Goal: Check status: Check status

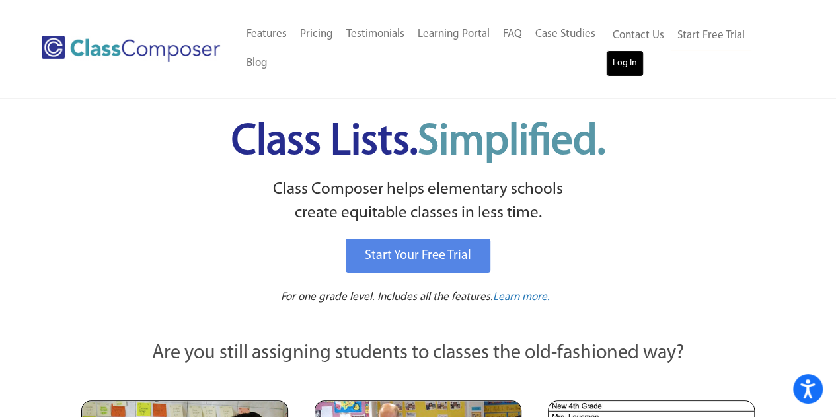
click at [619, 64] on link "Log In" at bounding box center [625, 63] width 38 height 26
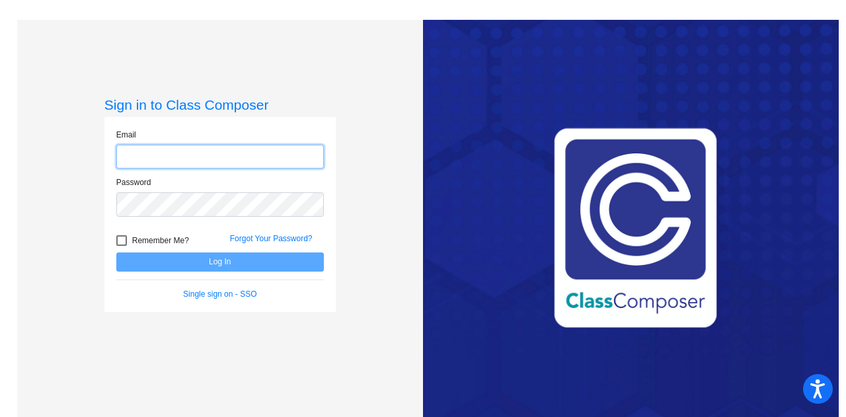
type input "jrouillard@stpeterschools.org"
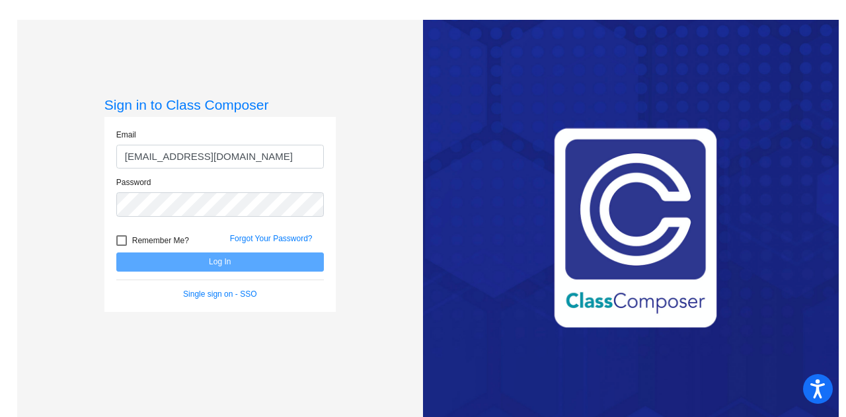
click at [120, 243] on div at bounding box center [121, 240] width 11 height 11
click at [121, 246] on input "Remember Me?" at bounding box center [121, 246] width 1 height 1
checkbox input "true"
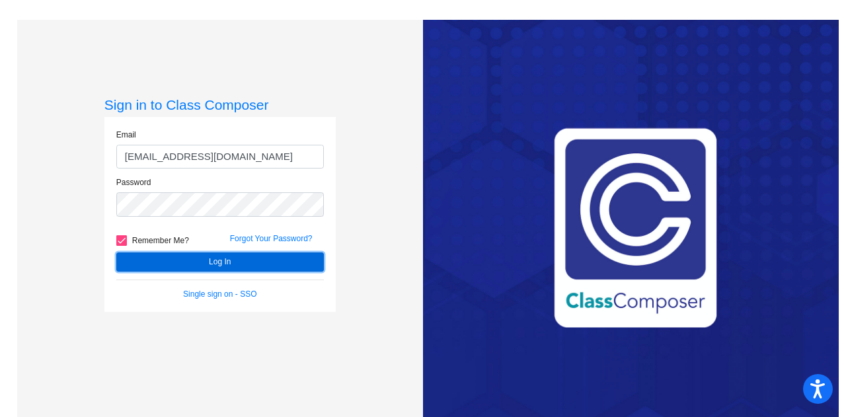
click at [198, 264] on button "Log In" at bounding box center [220, 261] width 208 height 19
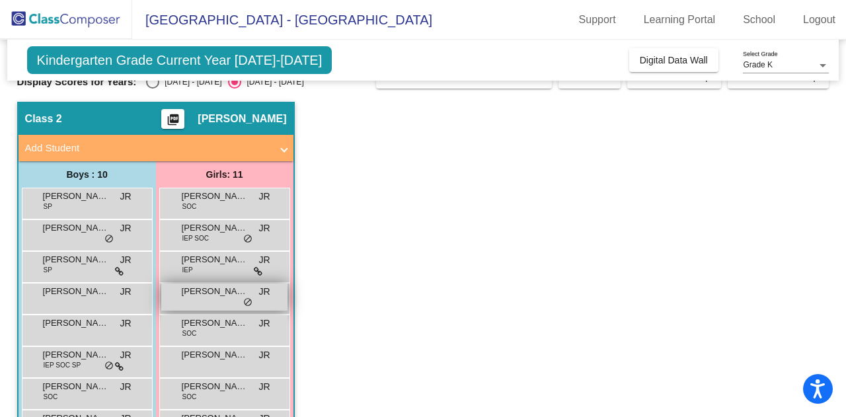
scroll to position [24, 0]
click at [221, 263] on span "Avacyn Kutil" at bounding box center [215, 259] width 66 height 13
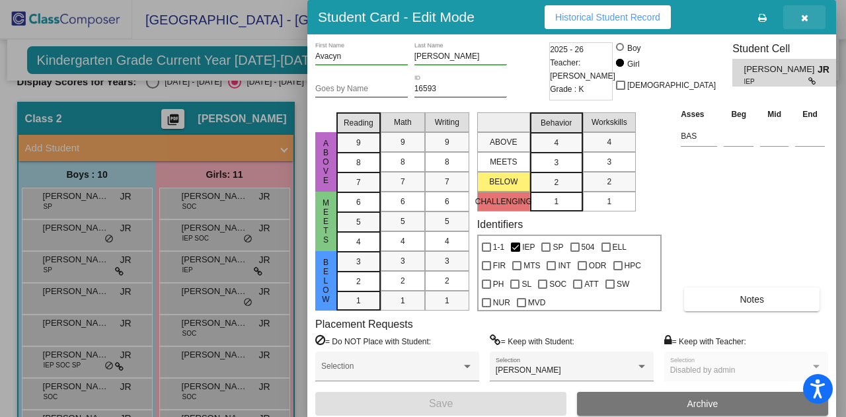
click at [804, 23] on button "button" at bounding box center [804, 17] width 42 height 24
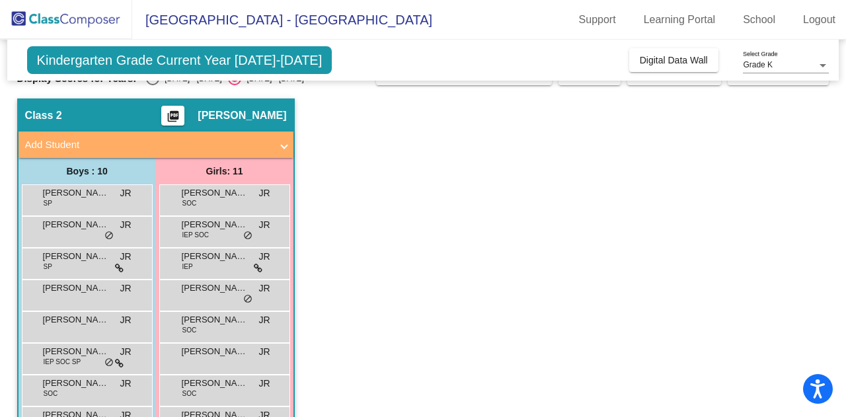
scroll to position [35, 0]
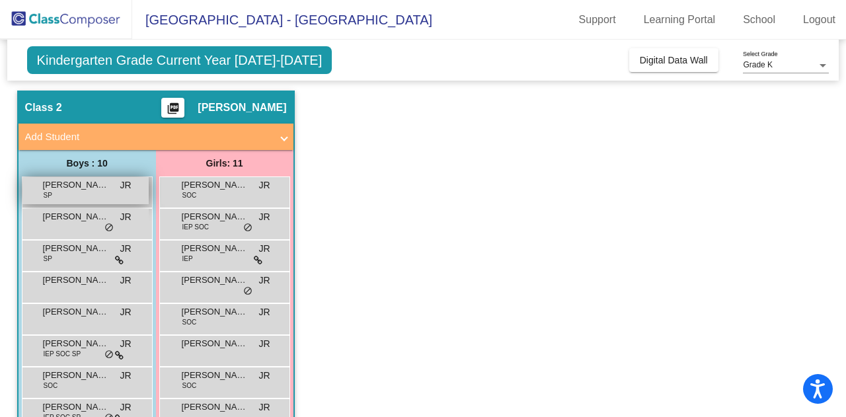
click at [59, 189] on span "Brooks Vander Linden" at bounding box center [76, 184] width 66 height 13
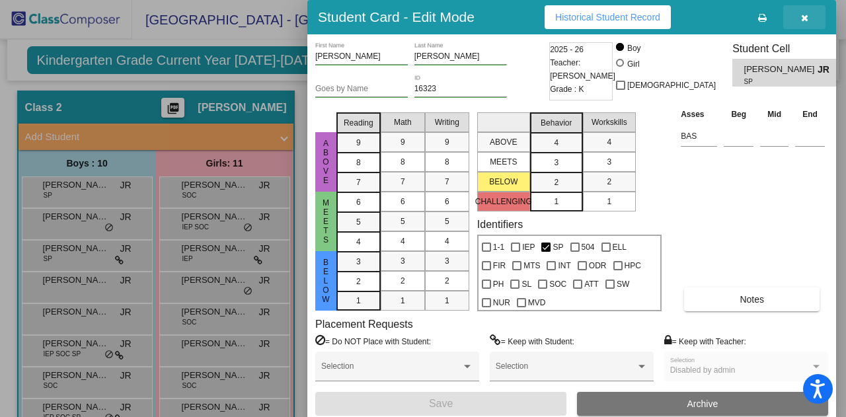
click at [808, 19] on icon "button" at bounding box center [804, 17] width 7 height 9
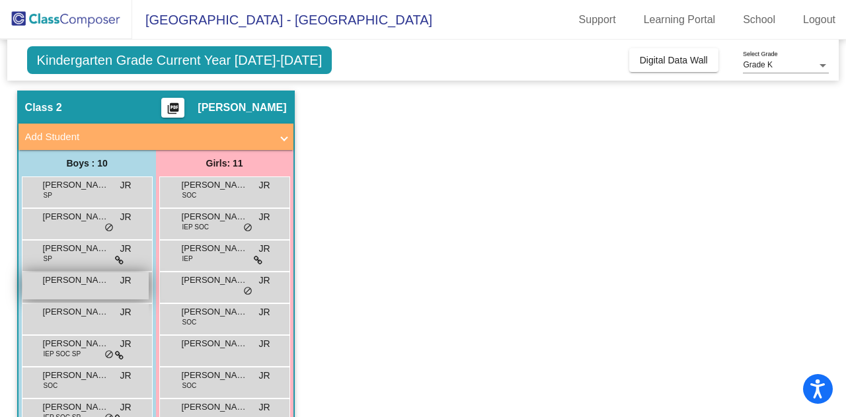
click at [95, 287] on div "Kolson Caven JR lock do_not_disturb_alt" at bounding box center [85, 285] width 126 height 27
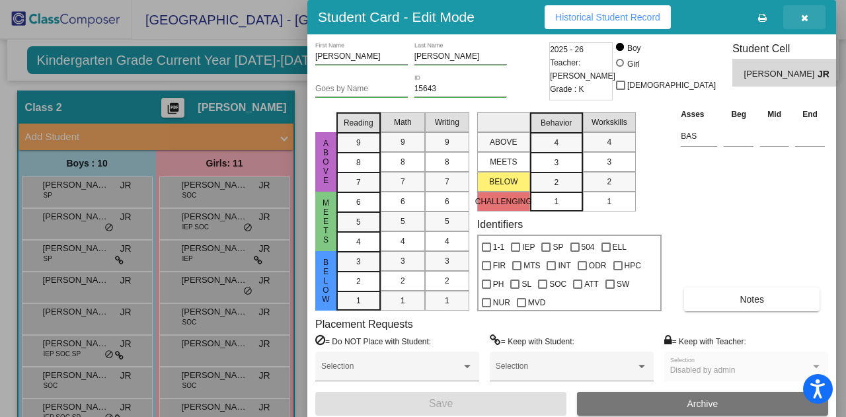
click at [804, 24] on button "button" at bounding box center [804, 17] width 42 height 24
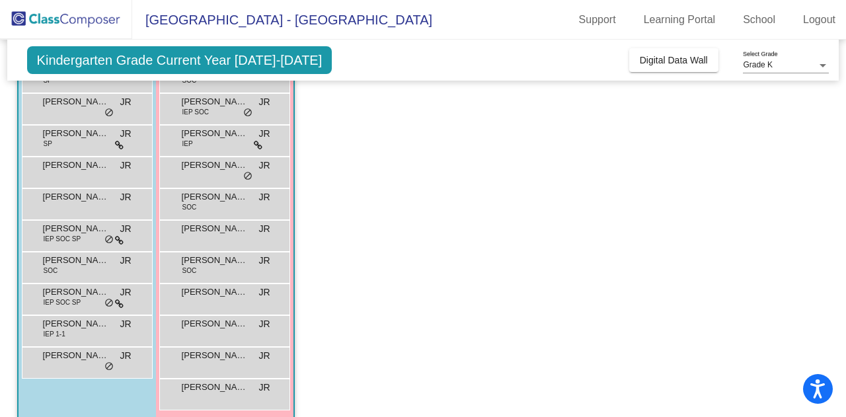
scroll to position [158, 0]
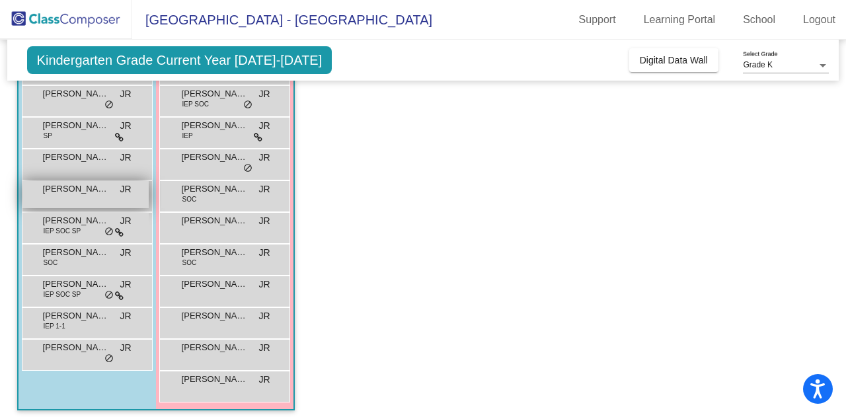
click at [79, 192] on span "Layne Nielsen" at bounding box center [76, 188] width 66 height 13
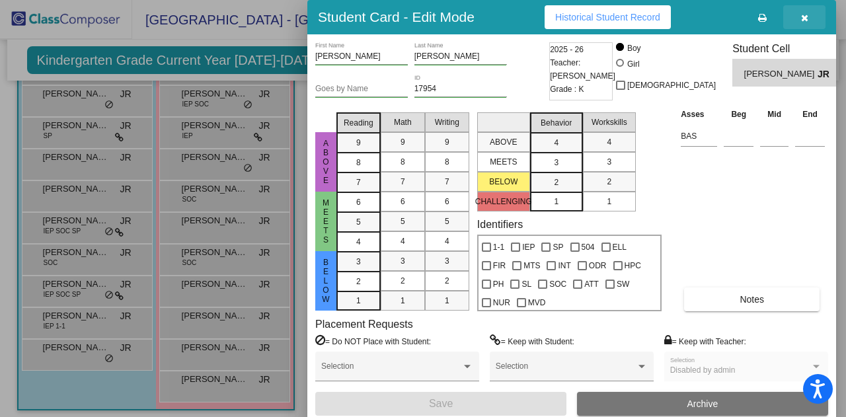
click at [806, 22] on button "button" at bounding box center [804, 17] width 42 height 24
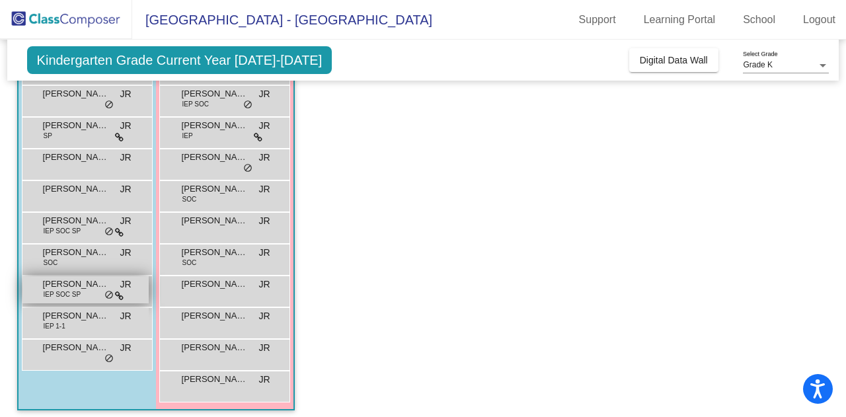
click at [69, 287] on span "Nathan Nickolai Juntilla" at bounding box center [76, 284] width 66 height 13
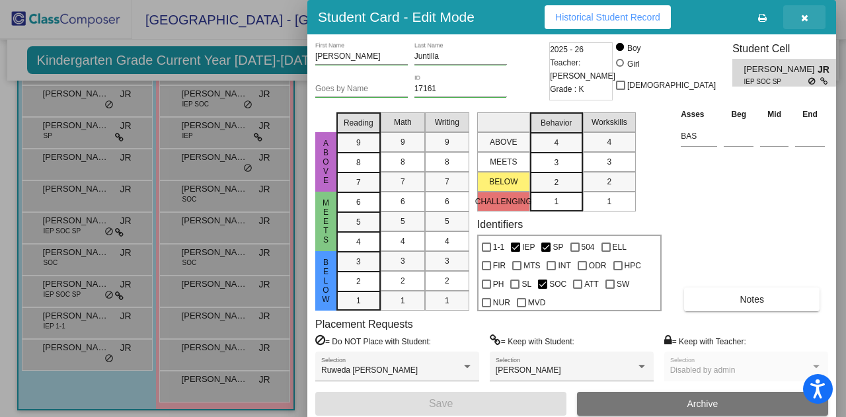
click at [806, 19] on icon "button" at bounding box center [804, 17] width 7 height 9
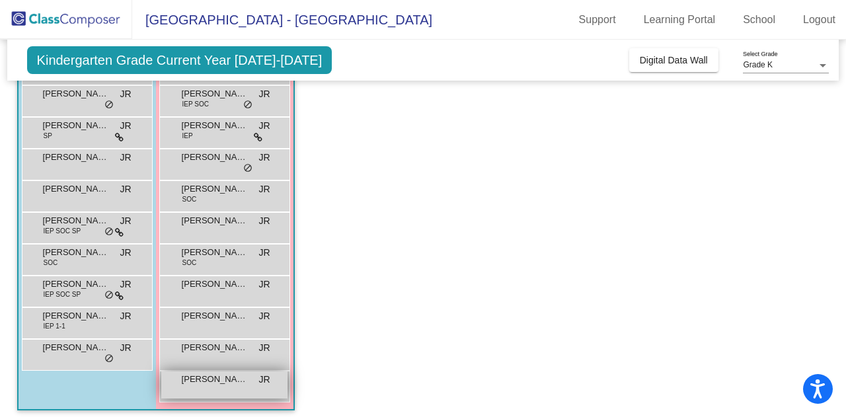
click at [229, 385] on div "Raen Mae Drenckhan JR lock do_not_disturb_alt" at bounding box center [224, 384] width 126 height 27
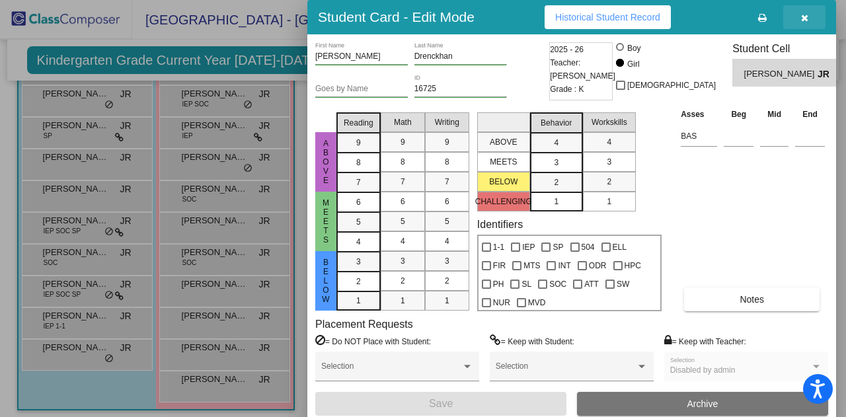
click at [802, 22] on icon "button" at bounding box center [804, 17] width 7 height 9
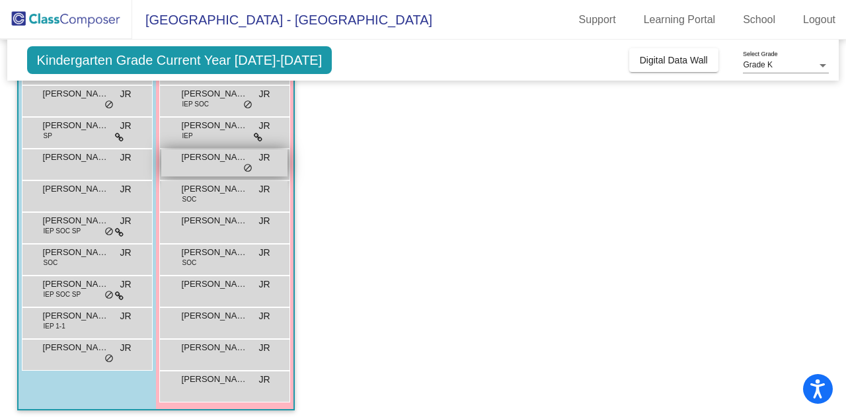
click at [217, 166] on div "Freya Newhouse JR lock do_not_disturb_alt" at bounding box center [224, 162] width 126 height 27
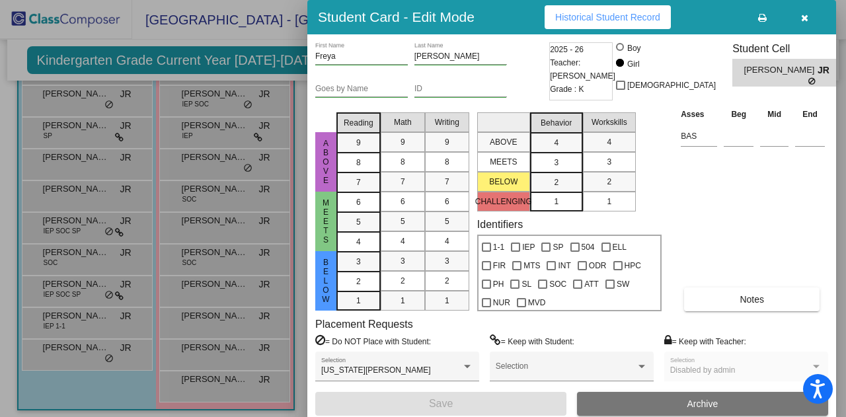
click at [808, 17] on icon "button" at bounding box center [804, 17] width 7 height 9
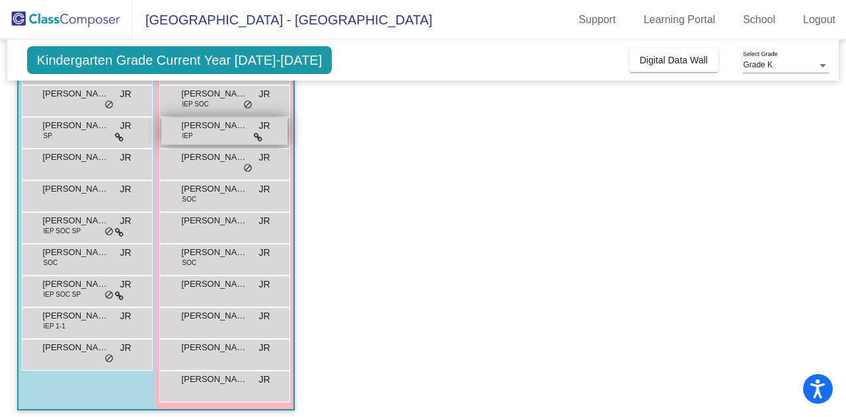
click at [226, 127] on span "Avacyn Kutil" at bounding box center [215, 125] width 66 height 13
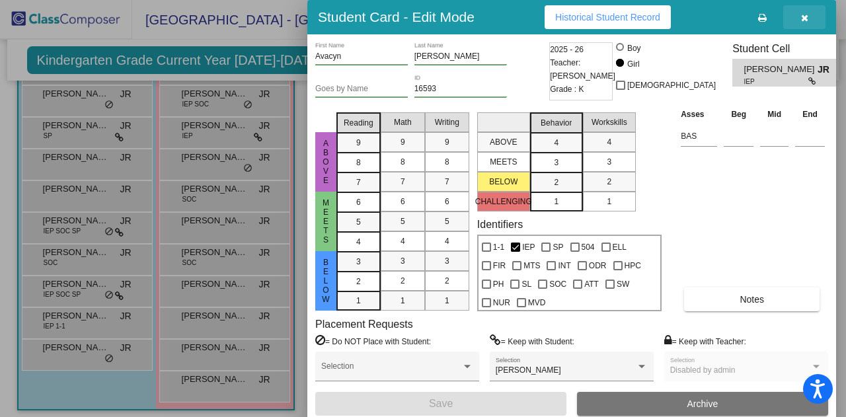
click at [801, 26] on button "button" at bounding box center [804, 17] width 42 height 24
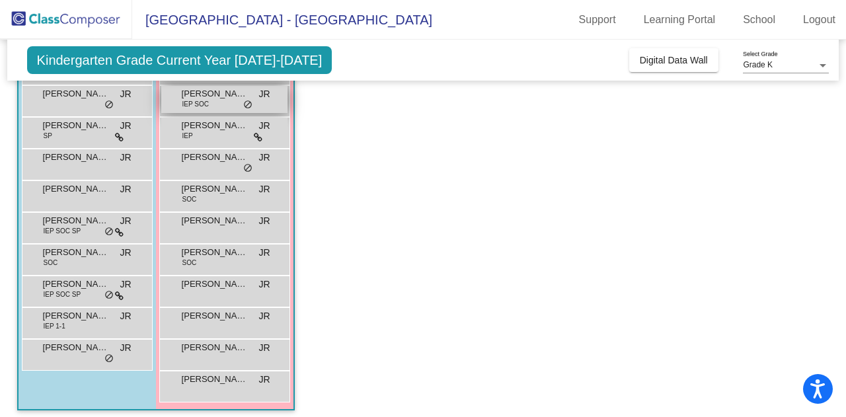
click at [211, 106] on div "Angelina Ajanel Herandez IEP SOC JR lock do_not_disturb_alt" at bounding box center [224, 99] width 126 height 27
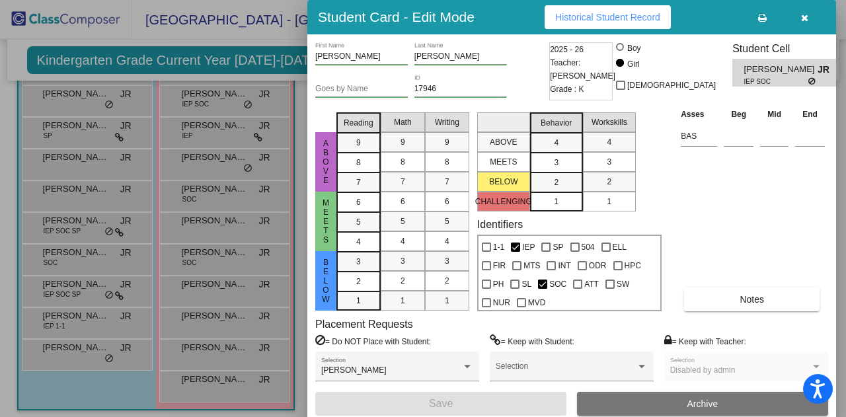
click at [802, 15] on icon "button" at bounding box center [804, 17] width 7 height 9
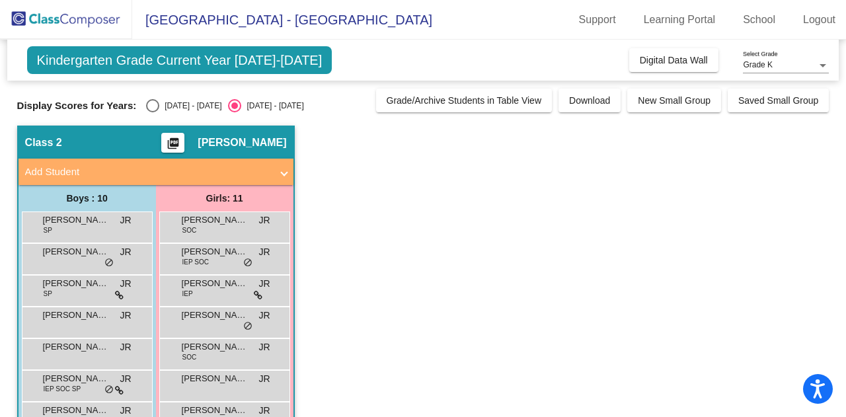
scroll to position [164, 0]
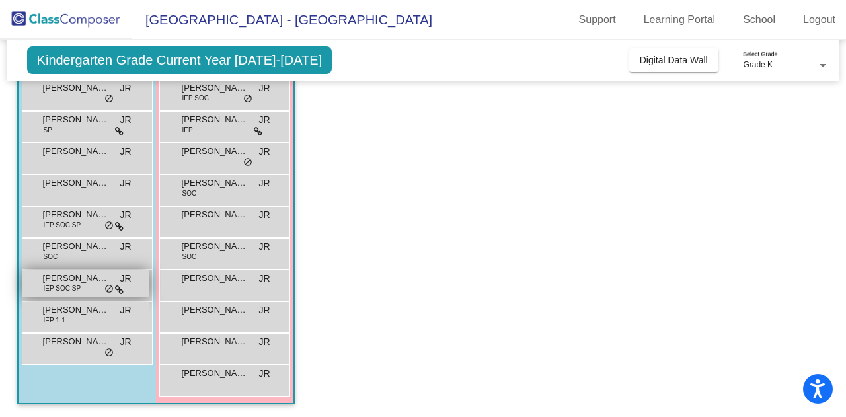
click at [72, 284] on span "IEP SOC SP" at bounding box center [63, 289] width 38 height 10
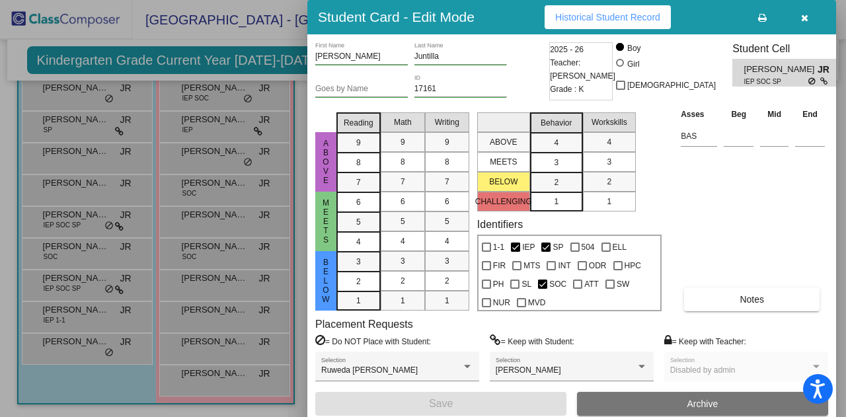
click at [816, 12] on button "button" at bounding box center [804, 17] width 42 height 24
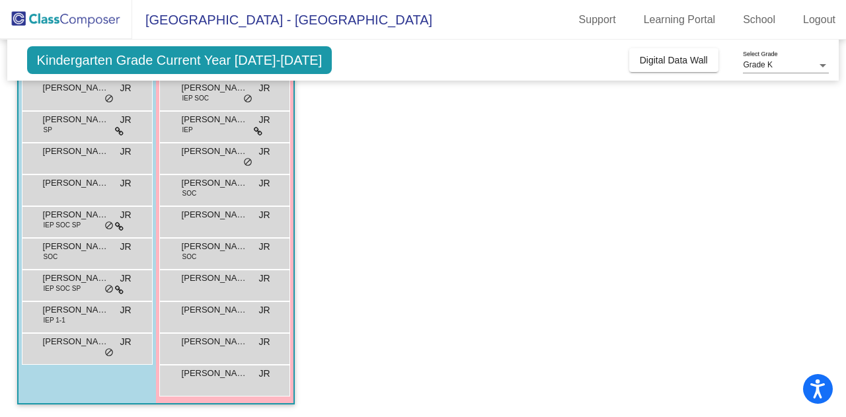
scroll to position [0, 0]
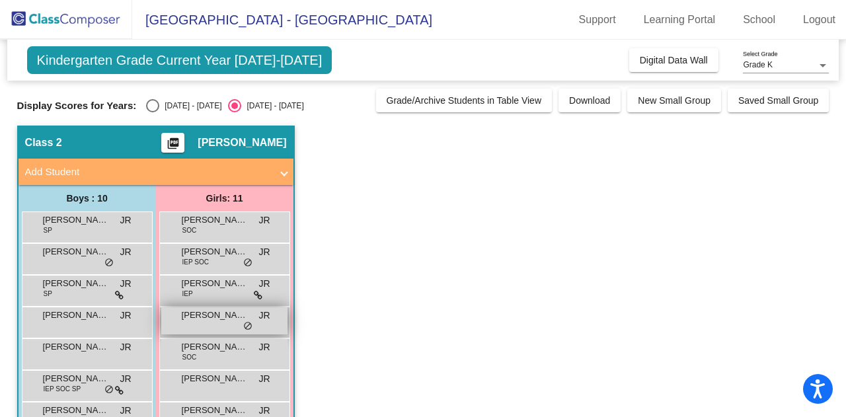
click at [217, 320] on span "Freya Newhouse" at bounding box center [215, 315] width 66 height 13
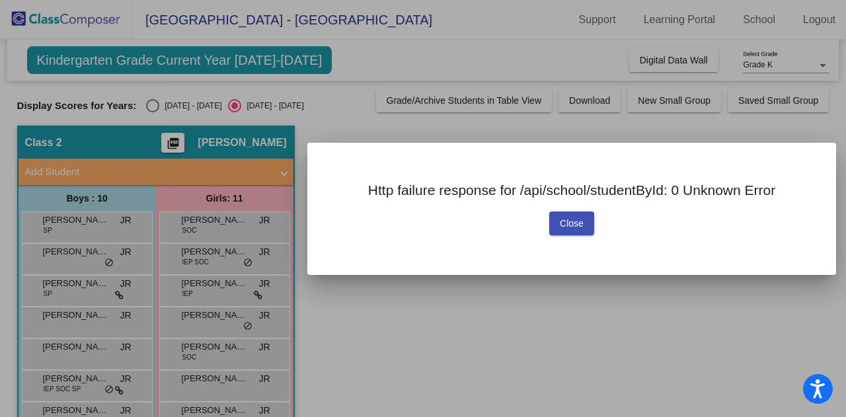
click at [568, 233] on button "Close" at bounding box center [571, 223] width 45 height 24
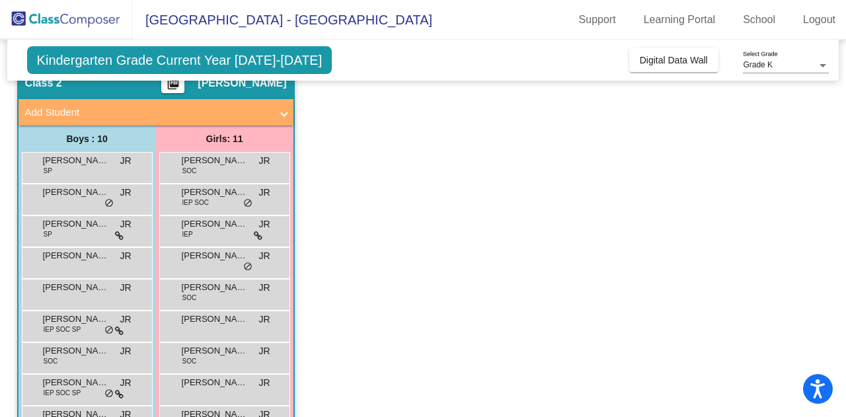
scroll to position [164, 0]
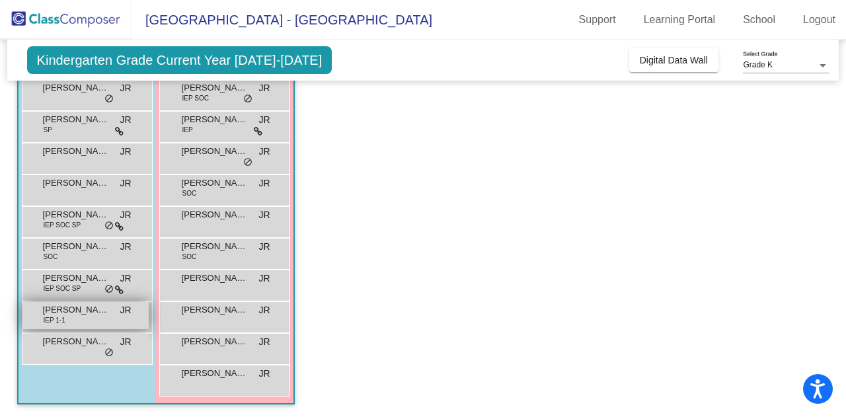
click at [91, 306] on span "Ronan Kerby" at bounding box center [76, 309] width 66 height 13
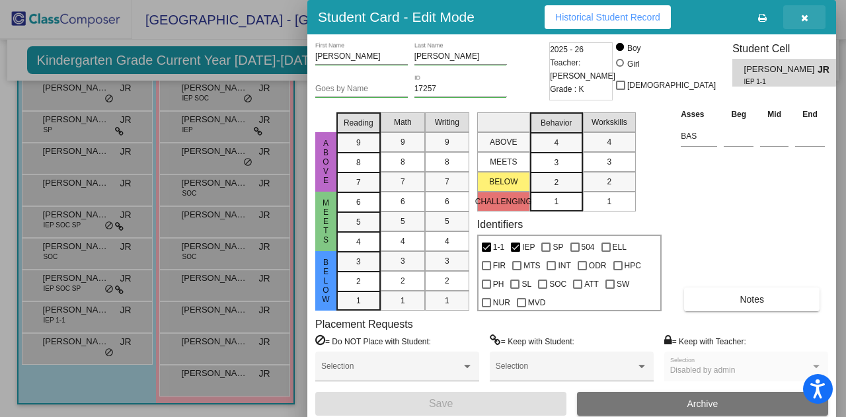
click at [804, 18] on icon "button" at bounding box center [804, 17] width 7 height 9
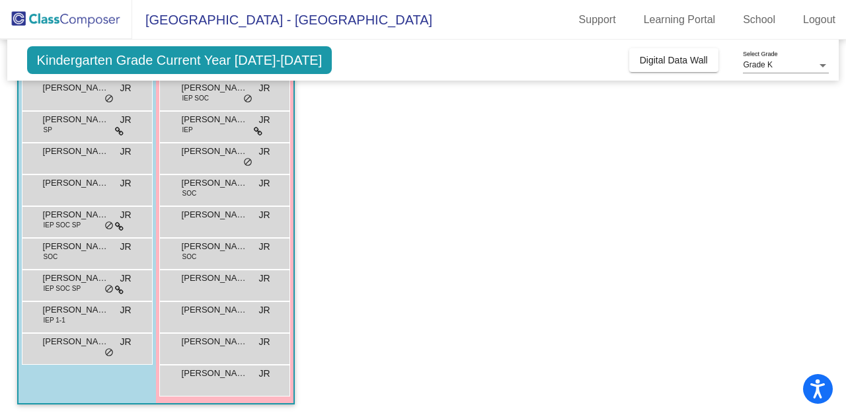
scroll to position [160, 0]
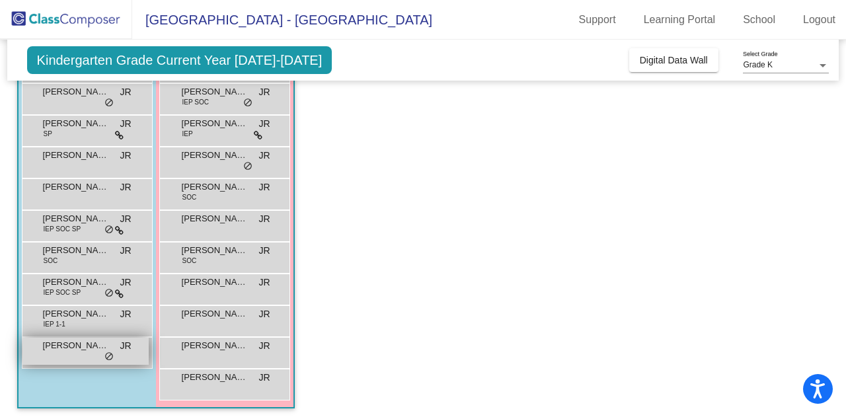
click at [93, 355] on div "Weston Andrews JR lock do_not_disturb_alt" at bounding box center [85, 351] width 126 height 27
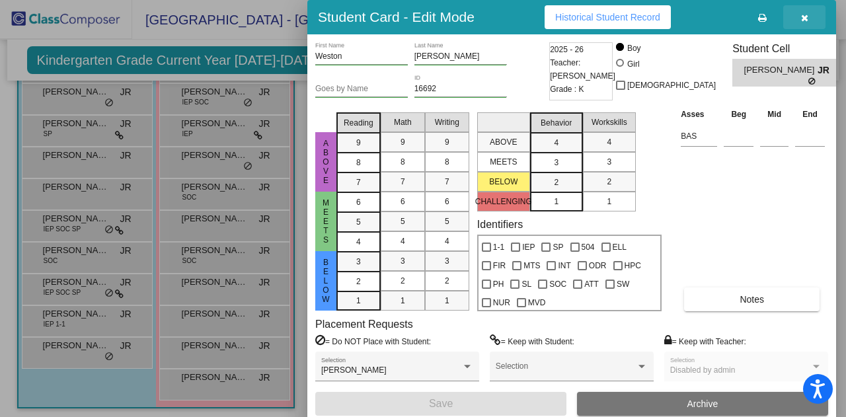
click at [801, 20] on icon "button" at bounding box center [804, 17] width 7 height 9
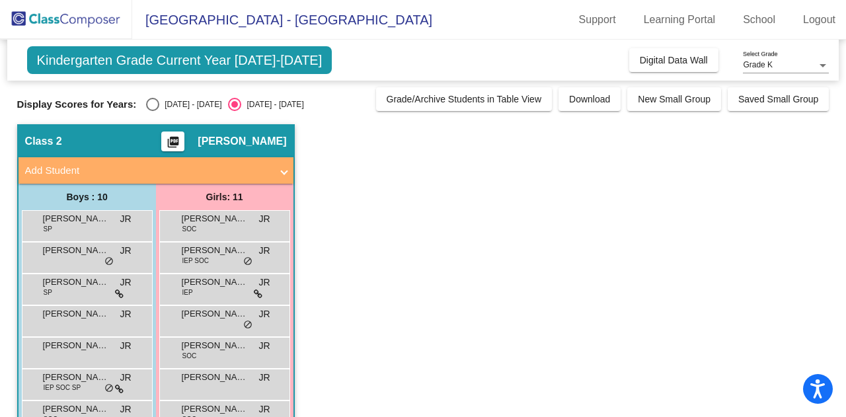
scroll to position [0, 0]
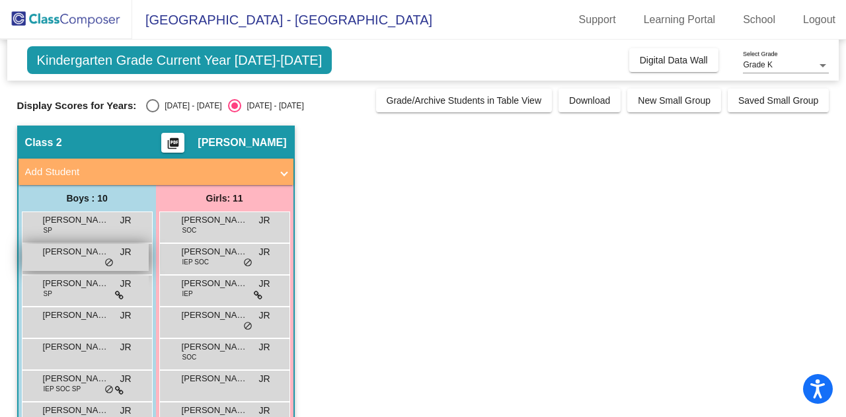
click at [78, 252] on span "Callan Klingler" at bounding box center [76, 251] width 66 height 13
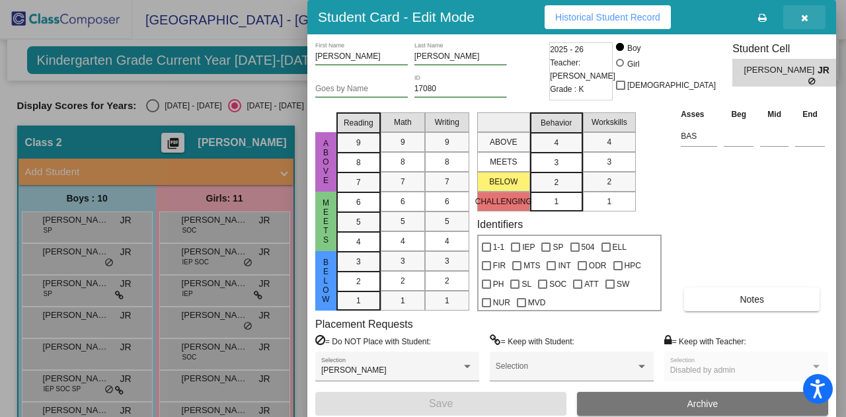
click at [806, 17] on icon "button" at bounding box center [804, 17] width 7 height 9
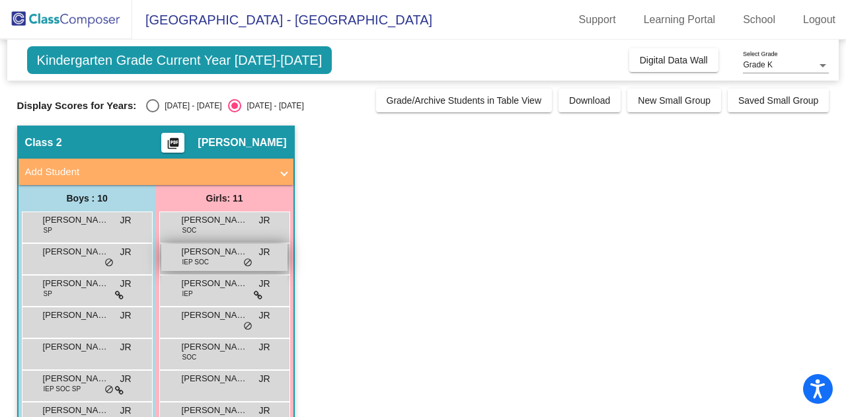
click at [243, 251] on span "Angelina Ajanel Herandez" at bounding box center [215, 251] width 66 height 13
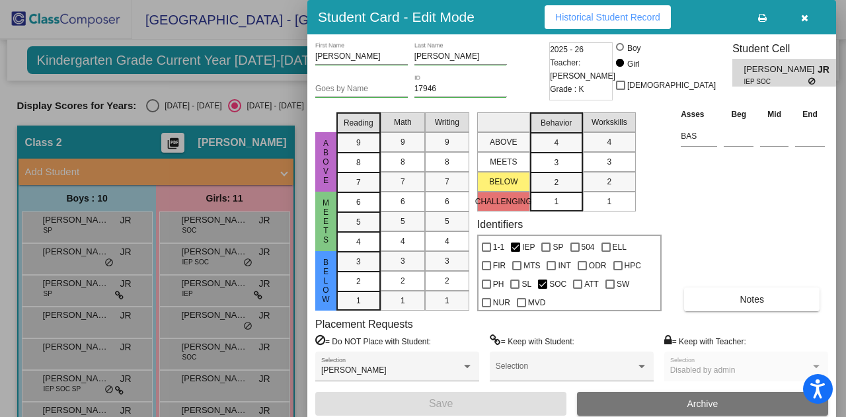
click at [810, 14] on button "button" at bounding box center [804, 17] width 42 height 24
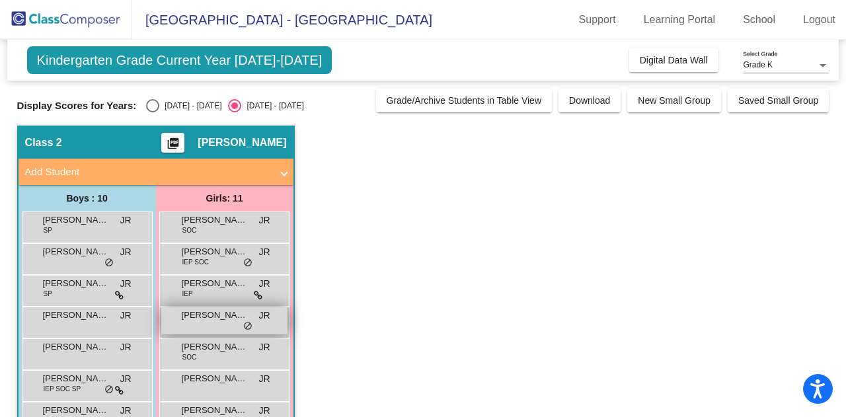
click at [233, 318] on span "Freya Newhouse" at bounding box center [215, 315] width 66 height 13
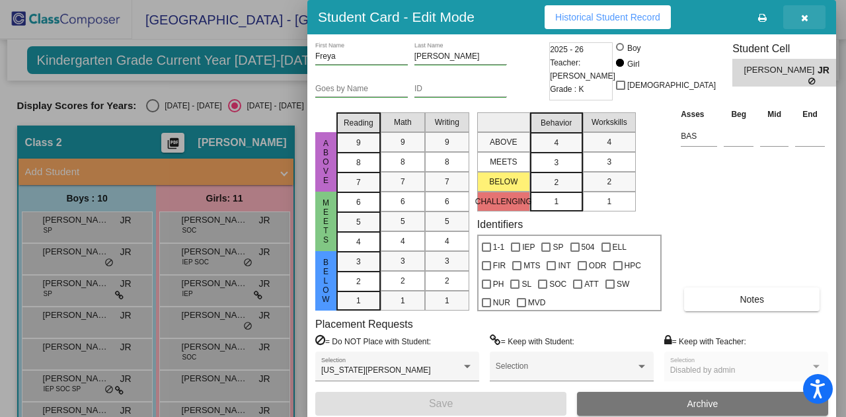
click at [804, 15] on icon "button" at bounding box center [804, 17] width 7 height 9
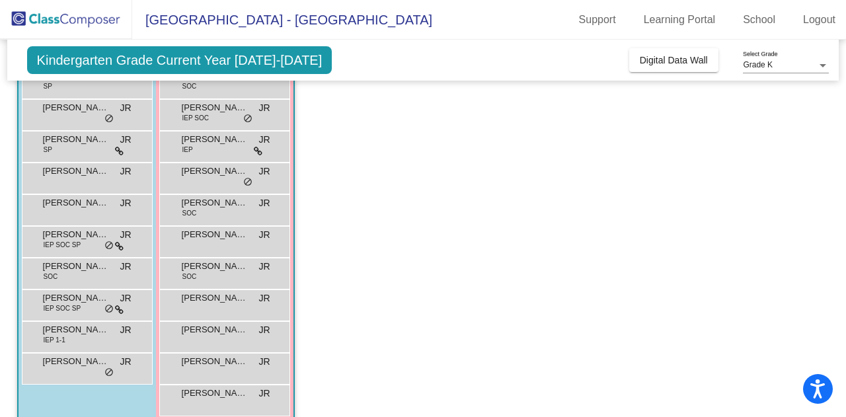
scroll to position [152, 0]
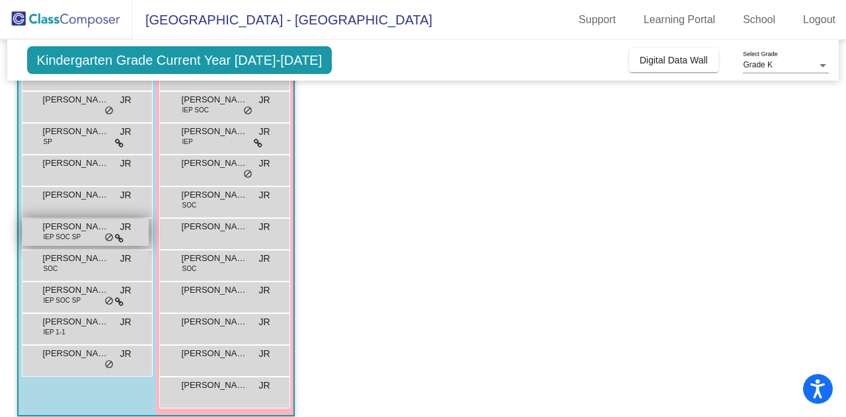
click at [66, 237] on span "IEP SOC SP" at bounding box center [63, 237] width 38 height 10
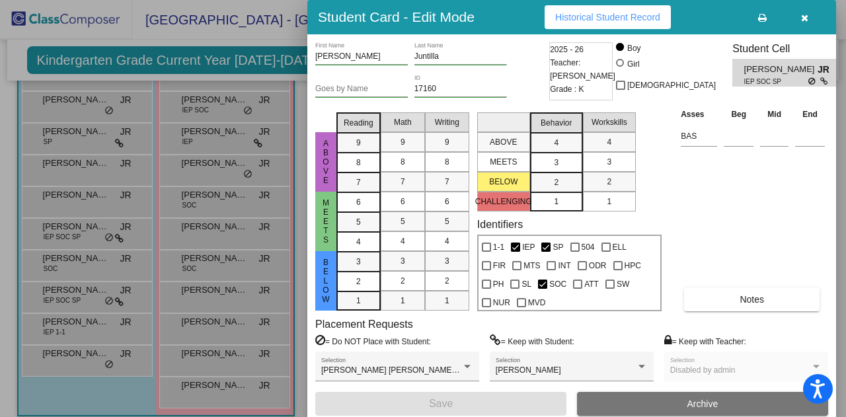
click at [801, 22] on icon "button" at bounding box center [804, 17] width 7 height 9
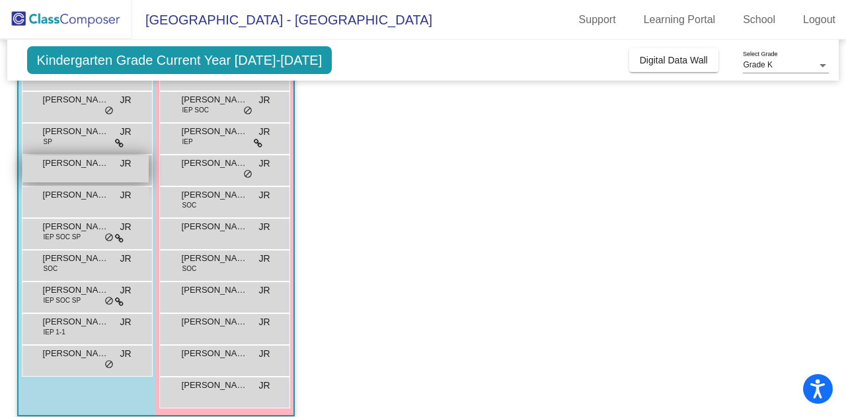
click at [77, 172] on div "Kolson Caven JR lock do_not_disturb_alt" at bounding box center [85, 168] width 126 height 27
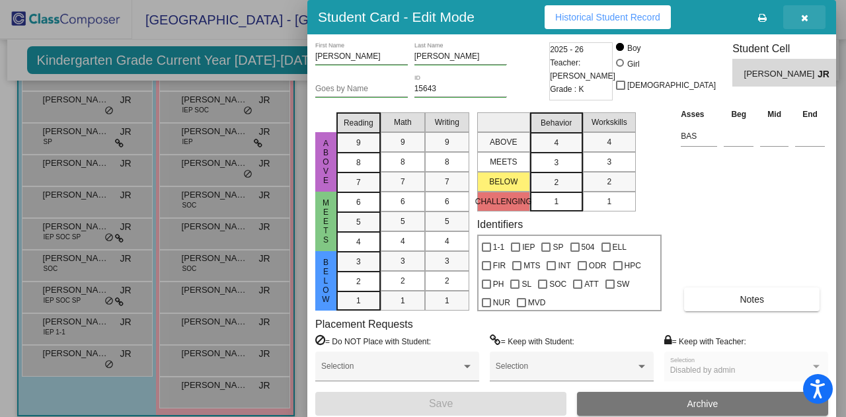
click at [801, 14] on icon "button" at bounding box center [804, 17] width 7 height 9
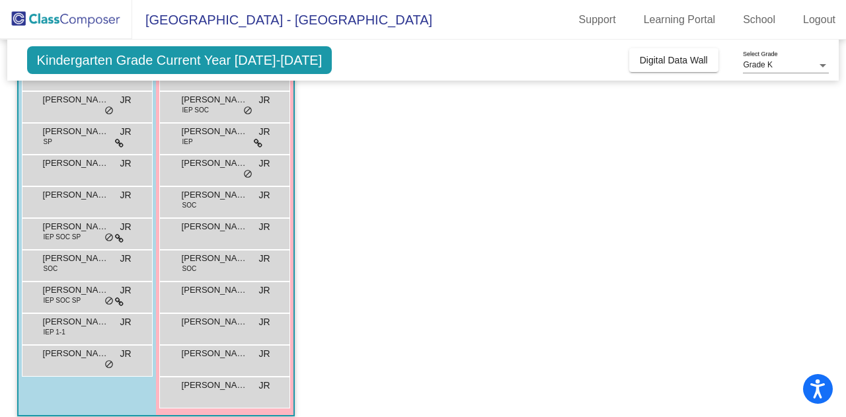
scroll to position [0, 0]
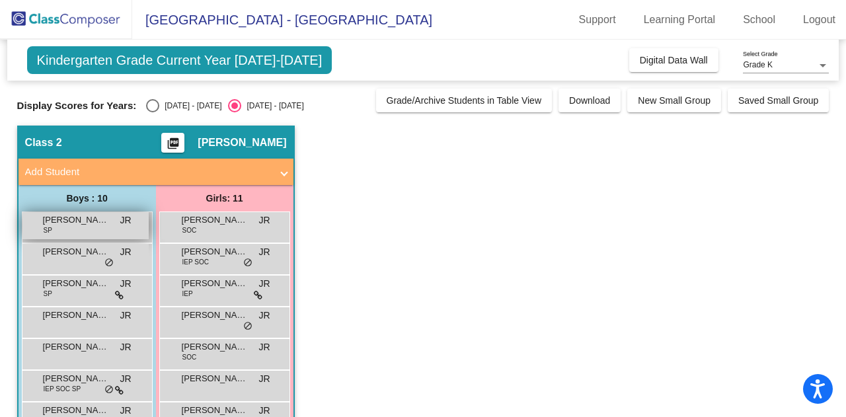
click at [80, 225] on span "Brooks Vander Linden" at bounding box center [76, 219] width 66 height 13
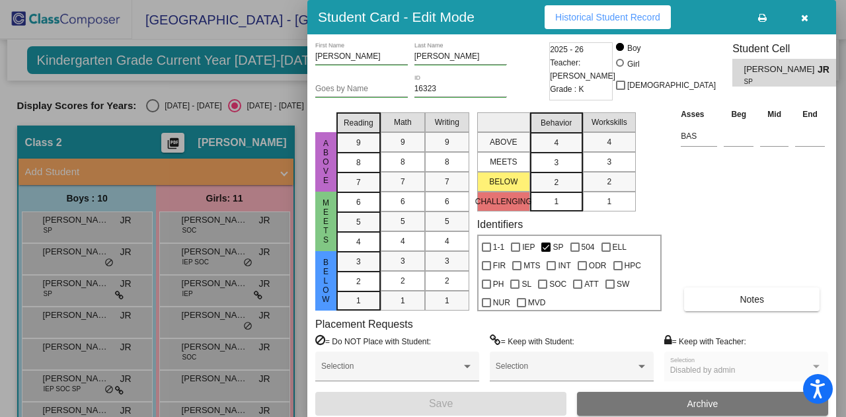
click at [805, 23] on button "button" at bounding box center [804, 17] width 42 height 24
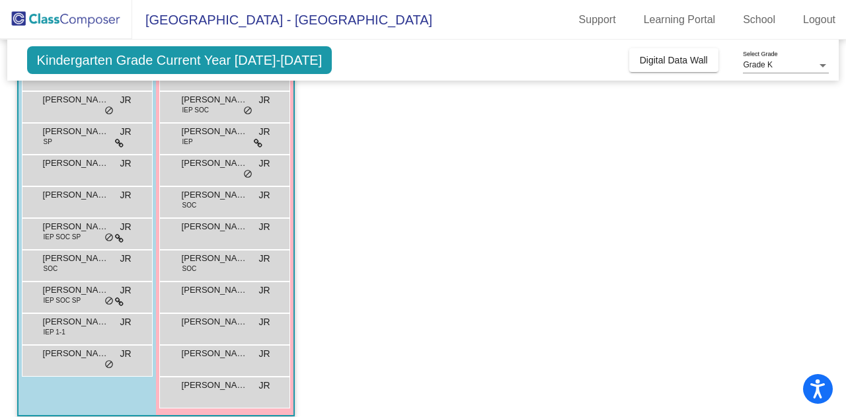
scroll to position [164, 0]
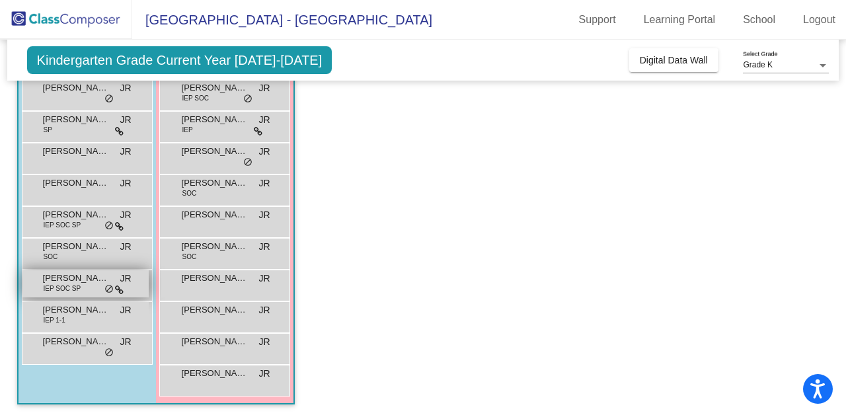
click at [81, 286] on div "Nathan Nickolai Juntilla IEP SOC SP JR lock do_not_disturb_alt" at bounding box center [85, 283] width 126 height 27
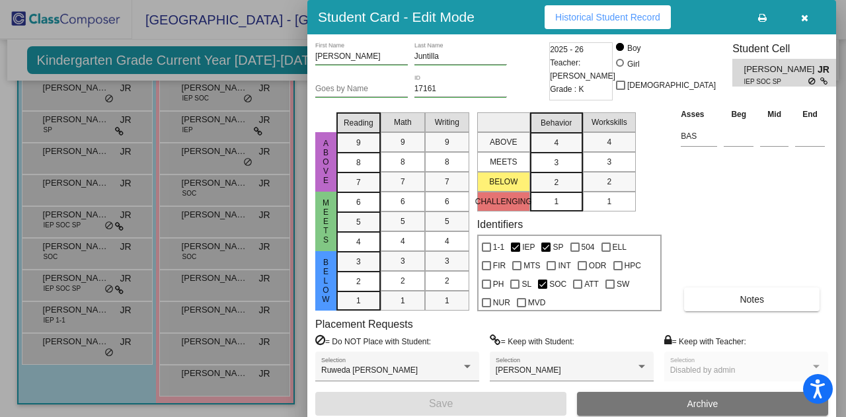
click at [802, 24] on button "button" at bounding box center [804, 17] width 42 height 24
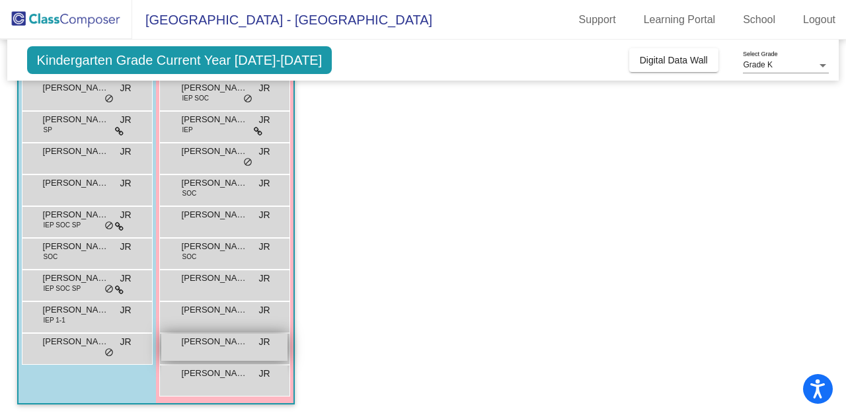
click at [225, 346] on span "Madeline Ling" at bounding box center [215, 341] width 66 height 13
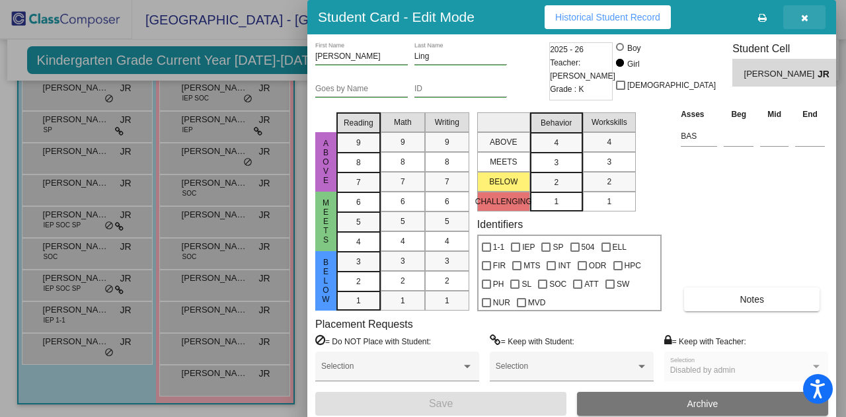
click at [804, 18] on icon "button" at bounding box center [804, 17] width 7 height 9
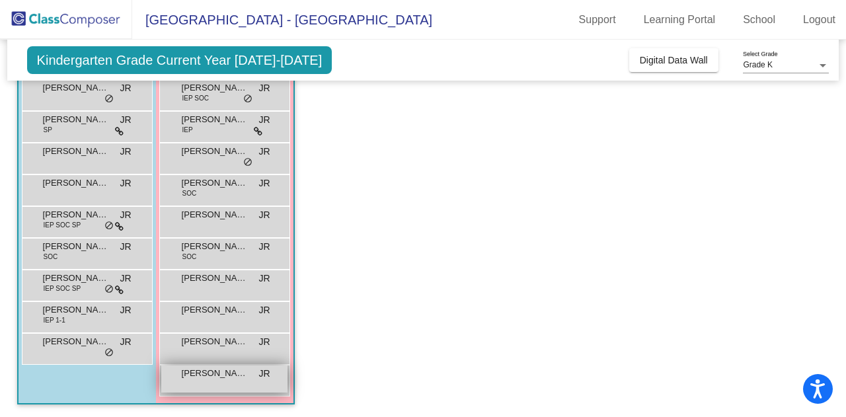
click at [234, 374] on span "Raen Mae Drenckhan" at bounding box center [215, 373] width 66 height 13
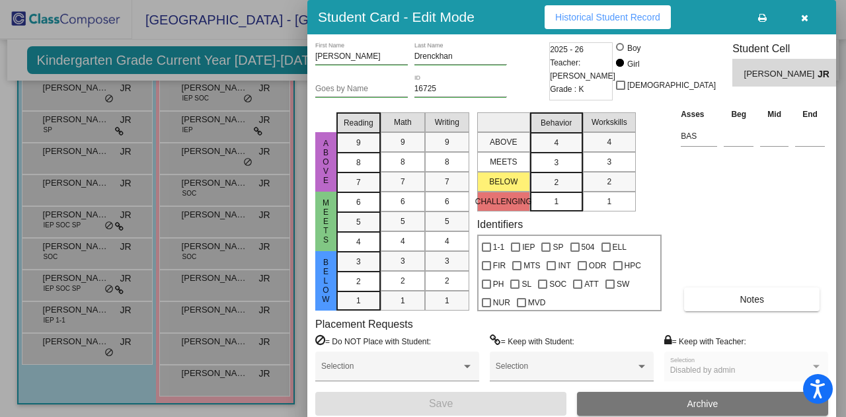
click at [804, 20] on icon "button" at bounding box center [804, 17] width 7 height 9
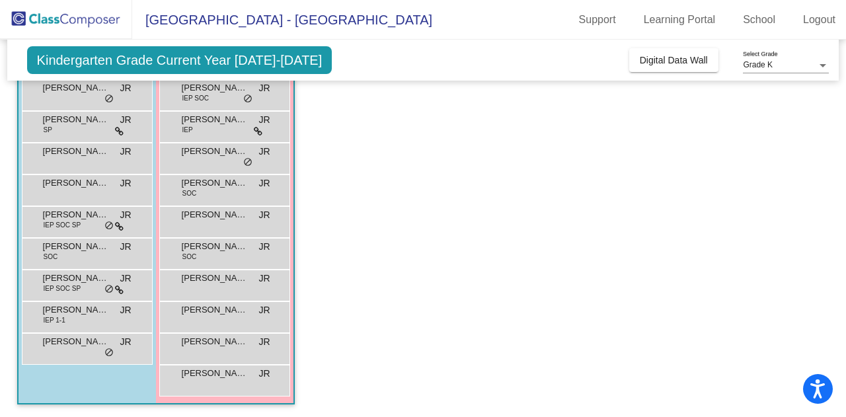
scroll to position [155, 0]
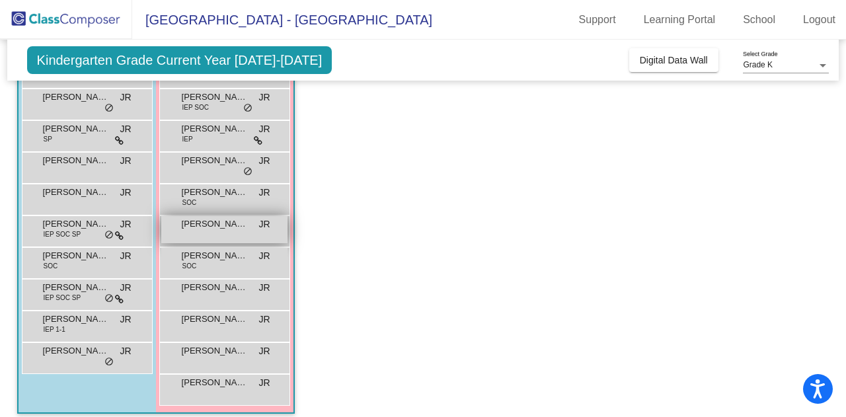
click at [238, 233] on div "Iris Heagy JR lock do_not_disturb_alt" at bounding box center [224, 229] width 126 height 27
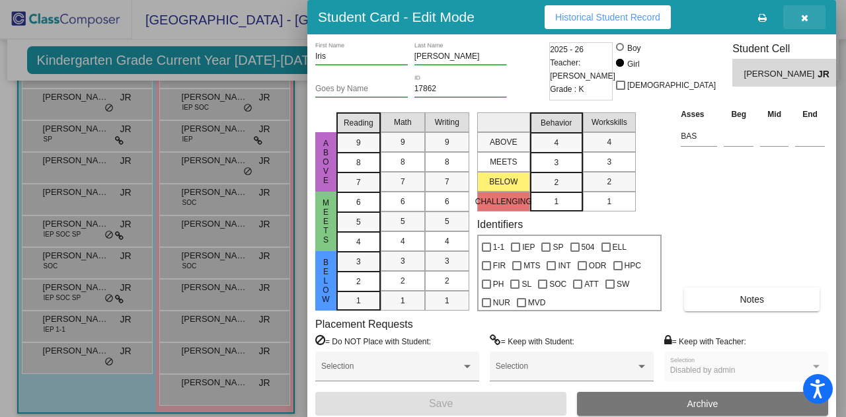
click at [808, 17] on button "button" at bounding box center [804, 17] width 42 height 24
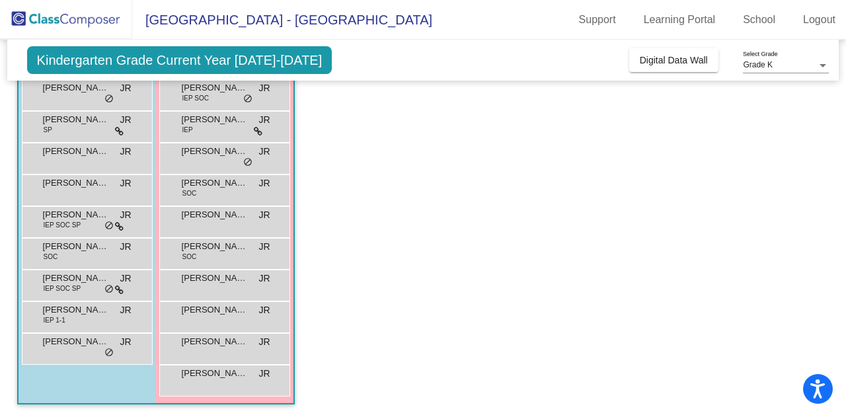
scroll to position [0, 0]
